Goal: Information Seeking & Learning: Learn about a topic

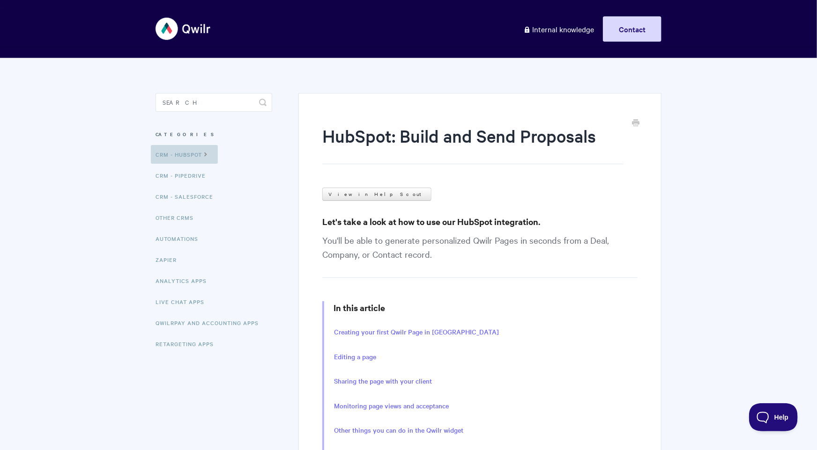
click at [182, 153] on link "CRM - HubSpot" at bounding box center [184, 154] width 67 height 19
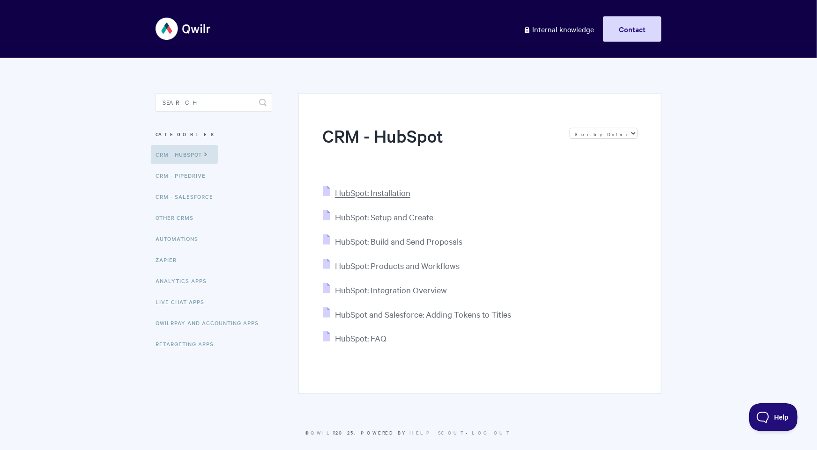
click at [370, 194] on span "HubSpot: Installation" at bounding box center [372, 192] width 75 height 11
click at [366, 221] on span "HubSpot: Setup and Create" at bounding box center [384, 217] width 98 height 11
click at [387, 244] on span "HubSpot: Build and Send Proposals" at bounding box center [398, 241] width 127 height 11
click at [188, 104] on input "Search" at bounding box center [213, 102] width 117 height 19
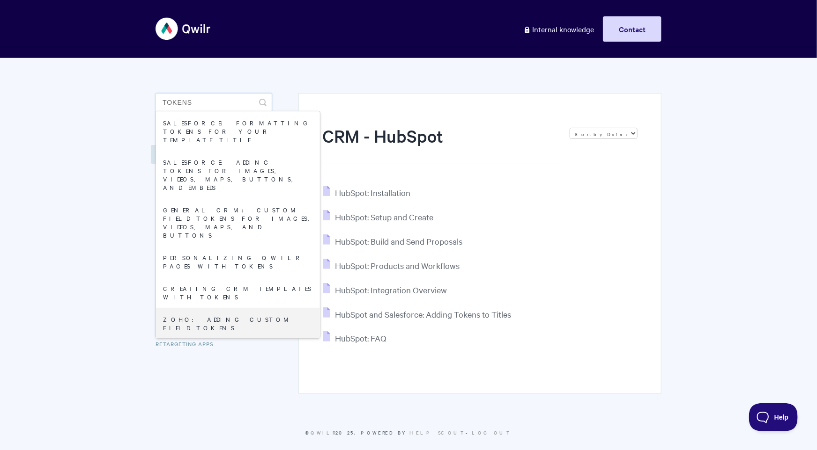
type input "tokens"
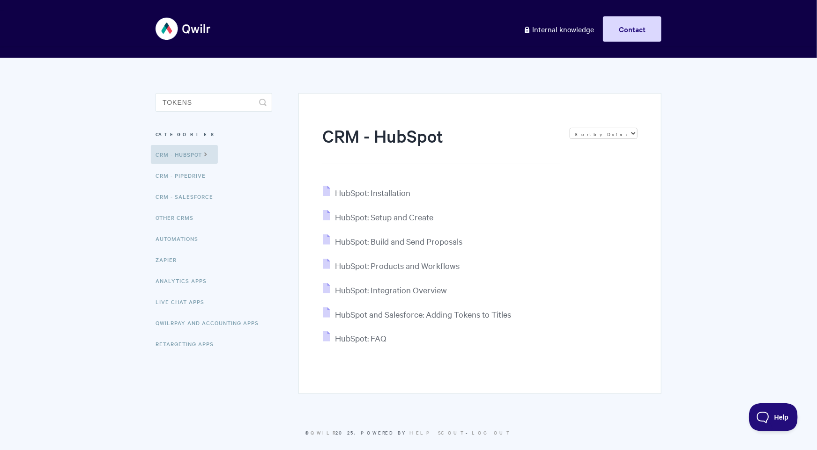
click at [415, 377] on div "CRM - HubSpot Sort by Default Sort A-Z Sort by Popularity Sort by Last Updated …" at bounding box center [479, 243] width 363 height 301
click at [390, 213] on span "HubSpot: Setup and Create" at bounding box center [384, 217] width 98 height 11
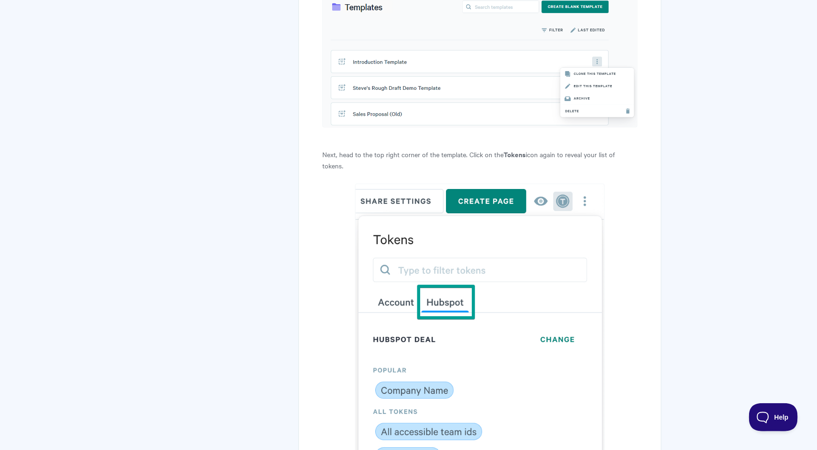
scroll to position [2551, 0]
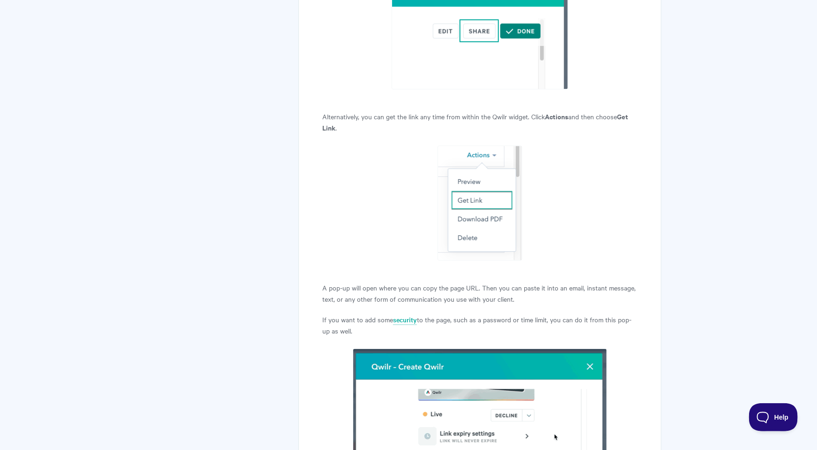
scroll to position [1289, 0]
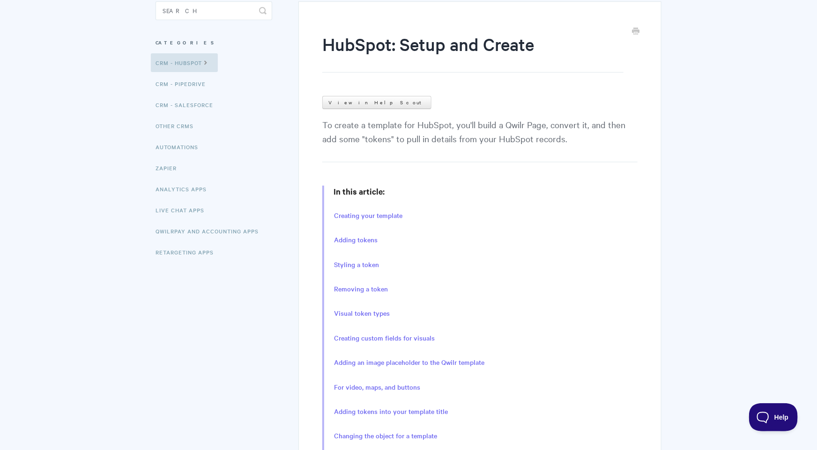
scroll to position [97, 0]
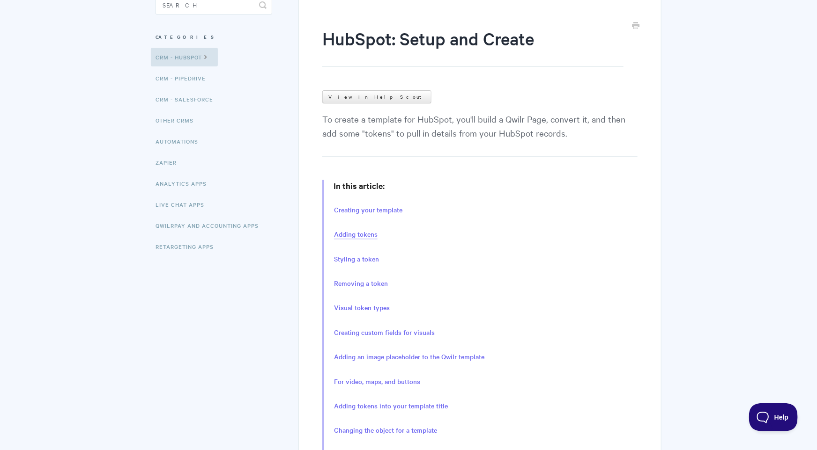
click at [358, 236] on link "Adding tokens" at bounding box center [356, 234] width 44 height 10
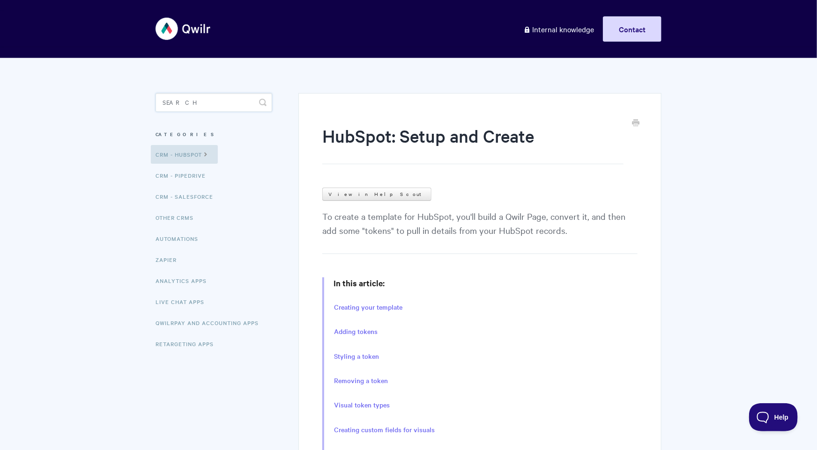
click at [214, 103] on input "Search" at bounding box center [213, 102] width 117 height 19
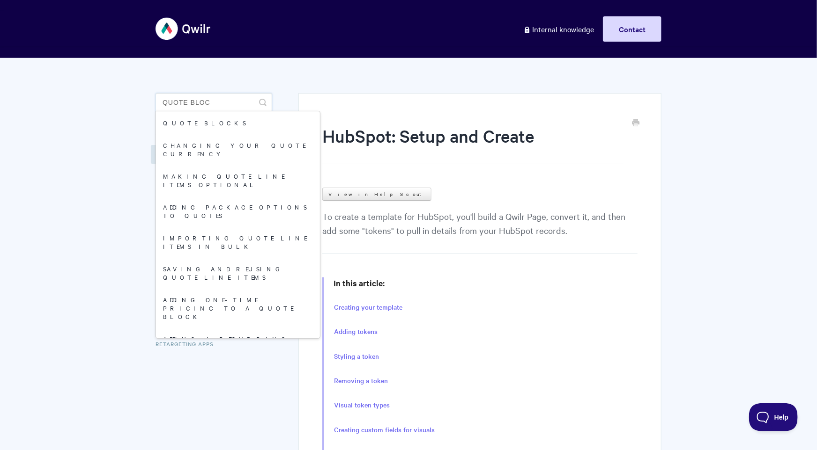
type input "Quote block"
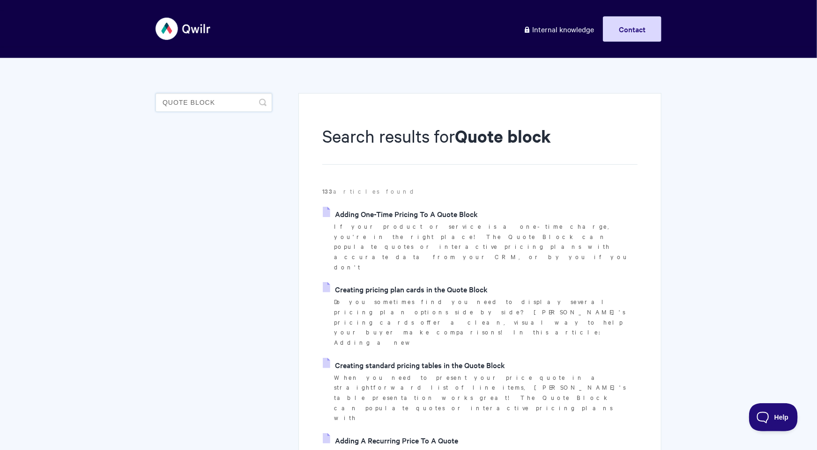
click at [226, 103] on input "Quote block" at bounding box center [213, 102] width 117 height 19
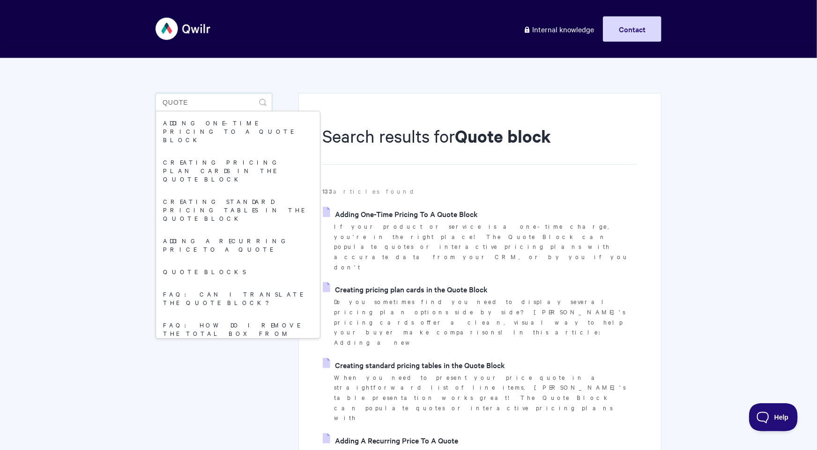
type input "Quote"
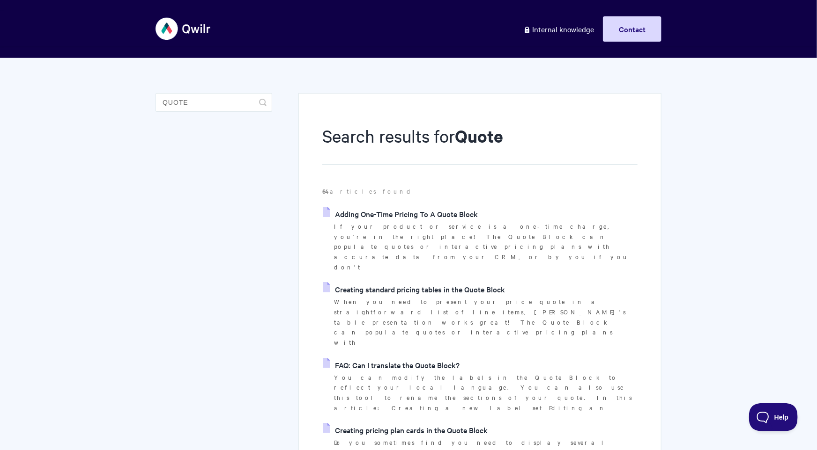
click at [374, 214] on link "Adding One-Time Pricing To A Quote Block" at bounding box center [400, 214] width 155 height 14
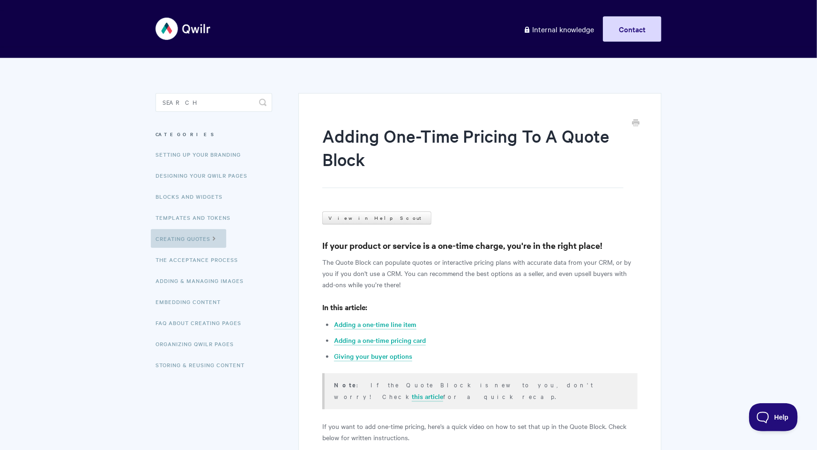
click at [193, 236] on link "Creating Quotes" at bounding box center [188, 238] width 75 height 19
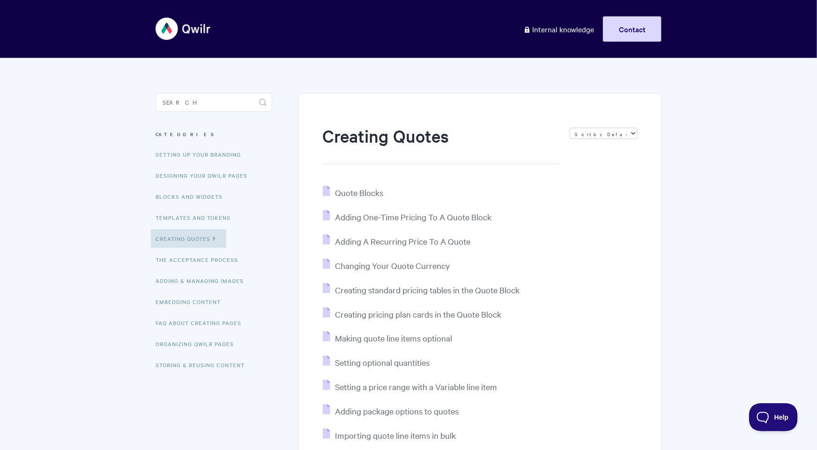
click at [349, 186] on li "Quote Blocks" at bounding box center [479, 193] width 315 height 14
click at [347, 196] on span "Quote Blocks" at bounding box center [359, 192] width 48 height 11
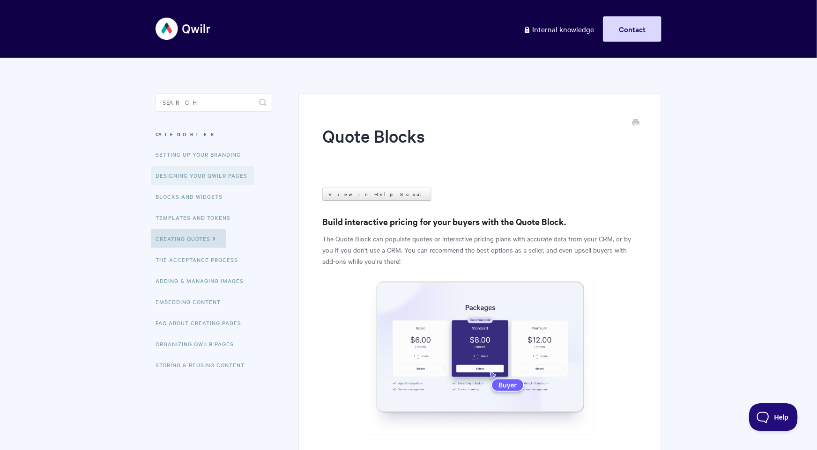
click at [217, 179] on link "Designing Your Qwilr Pages" at bounding box center [202, 175] width 103 height 19
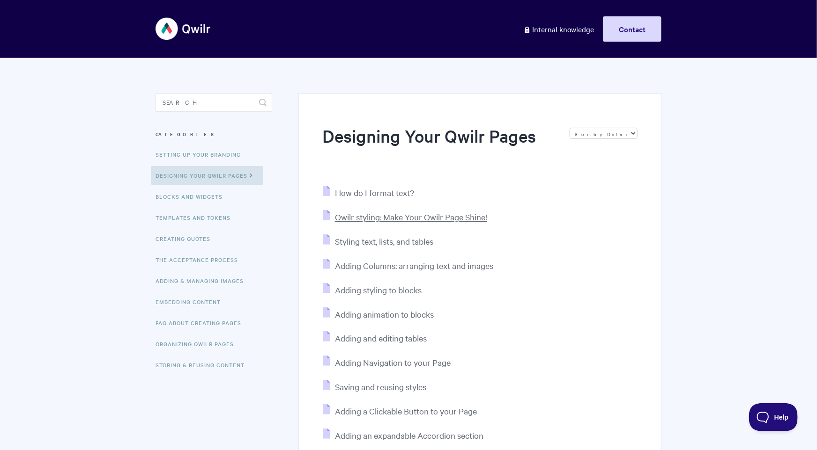
click at [419, 218] on span "Qwilr styling: Make Your Qwilr Page Shine!" at bounding box center [411, 217] width 152 height 11
click at [394, 242] on span "Styling text, lists, and tables" at bounding box center [384, 241] width 98 height 11
click at [381, 268] on span "Adding Columns: arranging text and images" at bounding box center [414, 265] width 158 height 11
click at [373, 292] on span "Adding styling to blocks" at bounding box center [378, 290] width 87 height 11
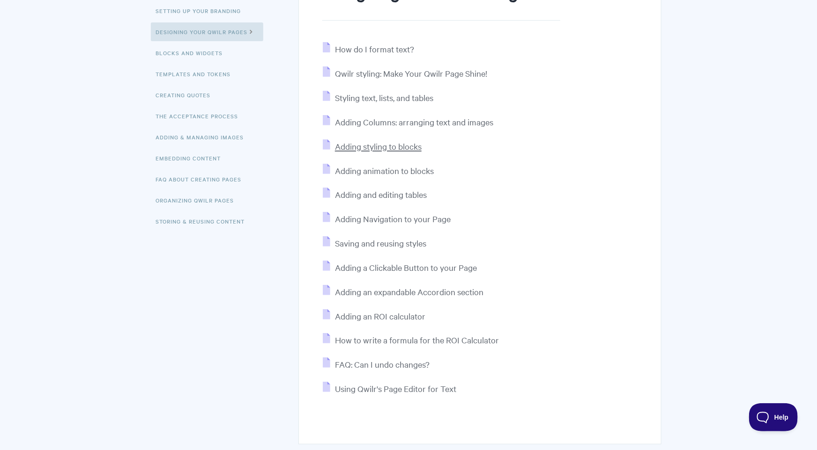
scroll to position [149, 0]
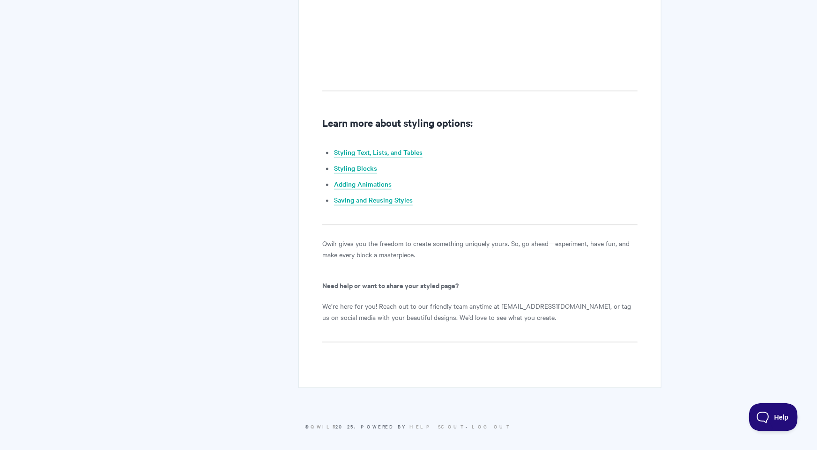
scroll to position [840, 0]
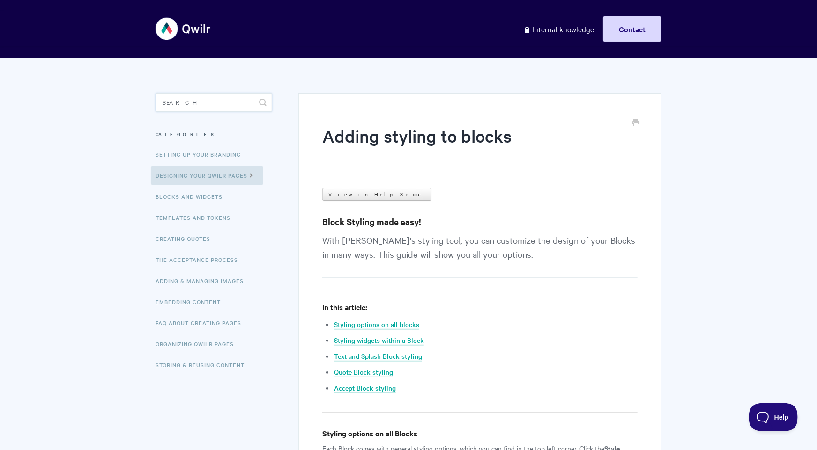
click at [188, 102] on input "Search" at bounding box center [213, 102] width 117 height 19
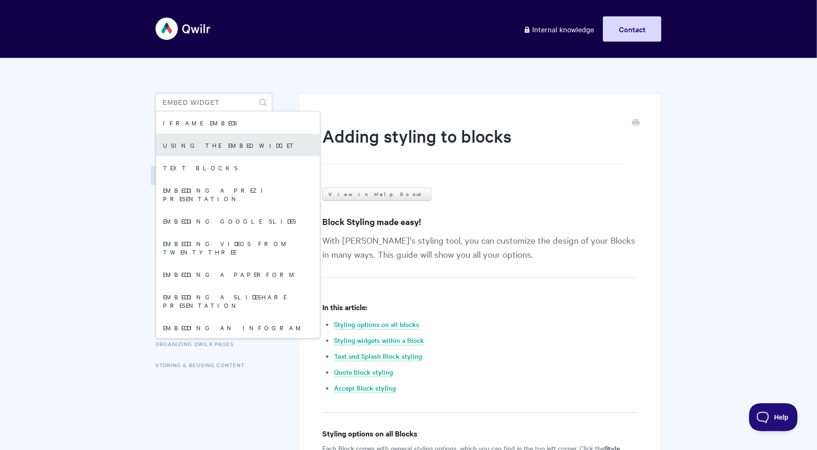
type input "embed widget"
click at [190, 142] on link "Using the Embed Widget" at bounding box center [238, 145] width 164 height 22
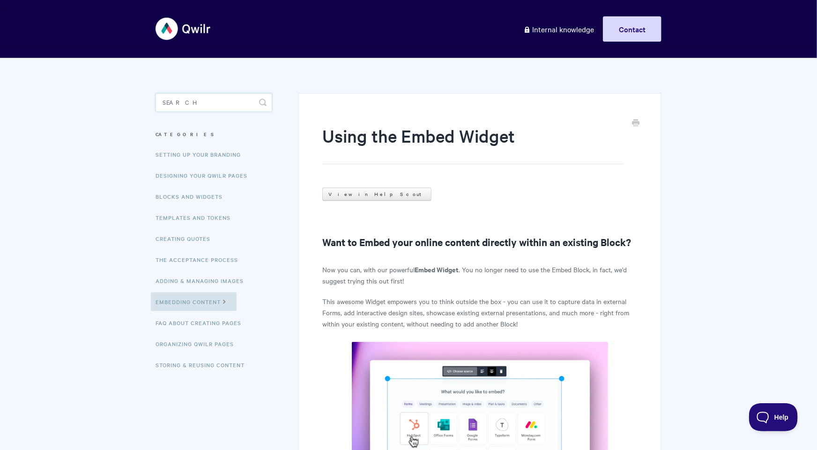
click at [181, 103] on input "Search" at bounding box center [213, 102] width 117 height 19
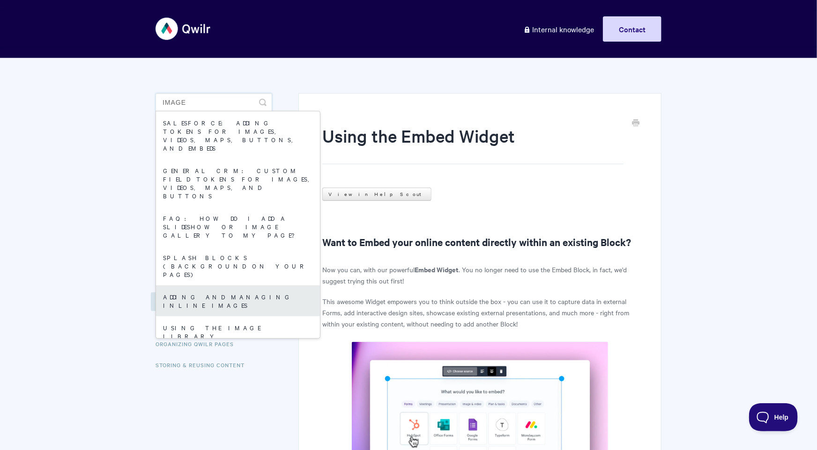
type input "image"
click at [217, 286] on link "Adding and managing inline images" at bounding box center [238, 301] width 164 height 31
